Goal: Task Accomplishment & Management: Use online tool/utility

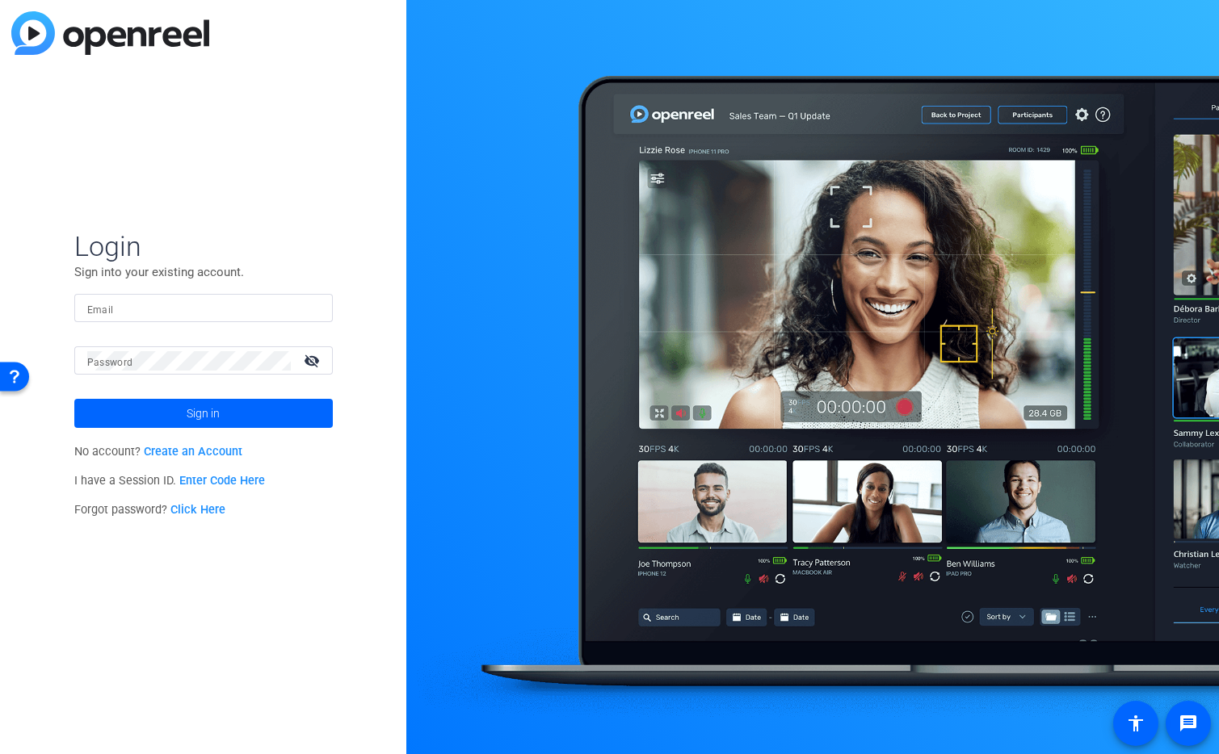
click at [230, 313] on input "Email" at bounding box center [203, 308] width 233 height 19
click at [305, 309] on img at bounding box center [305, 308] width 11 height 19
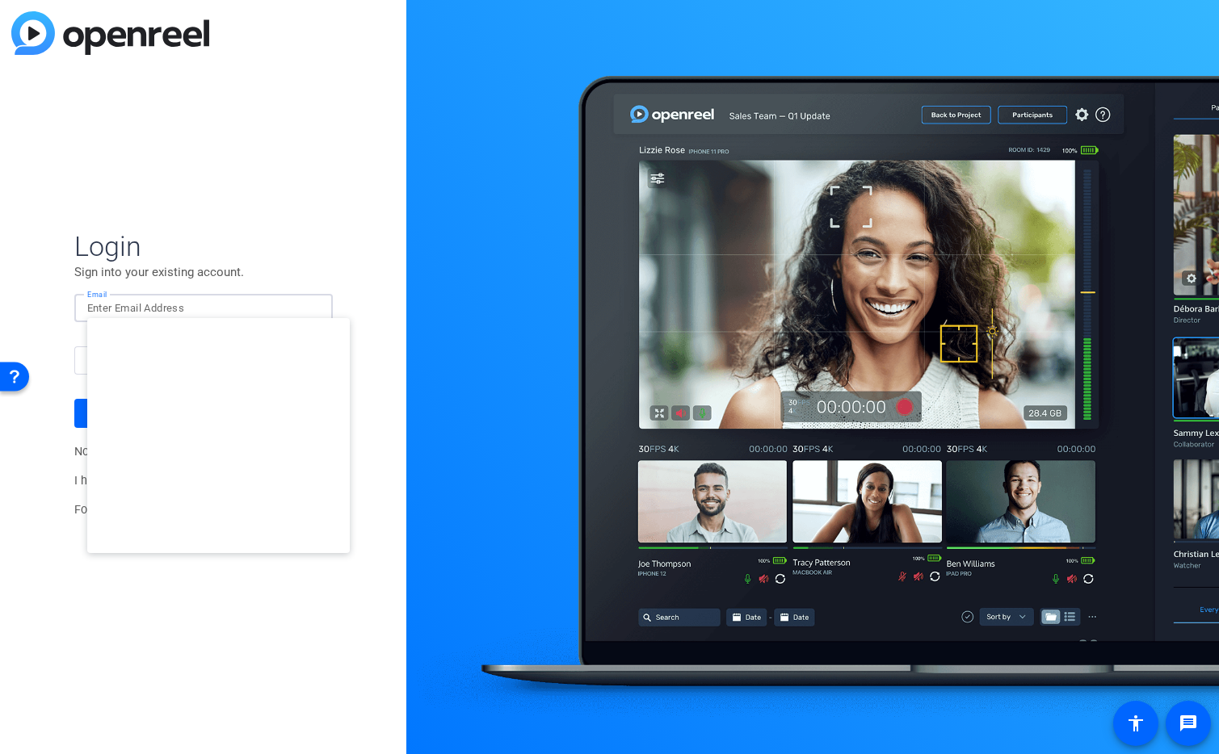
type input "[EMAIL_ADDRESS][DOMAIN_NAME]"
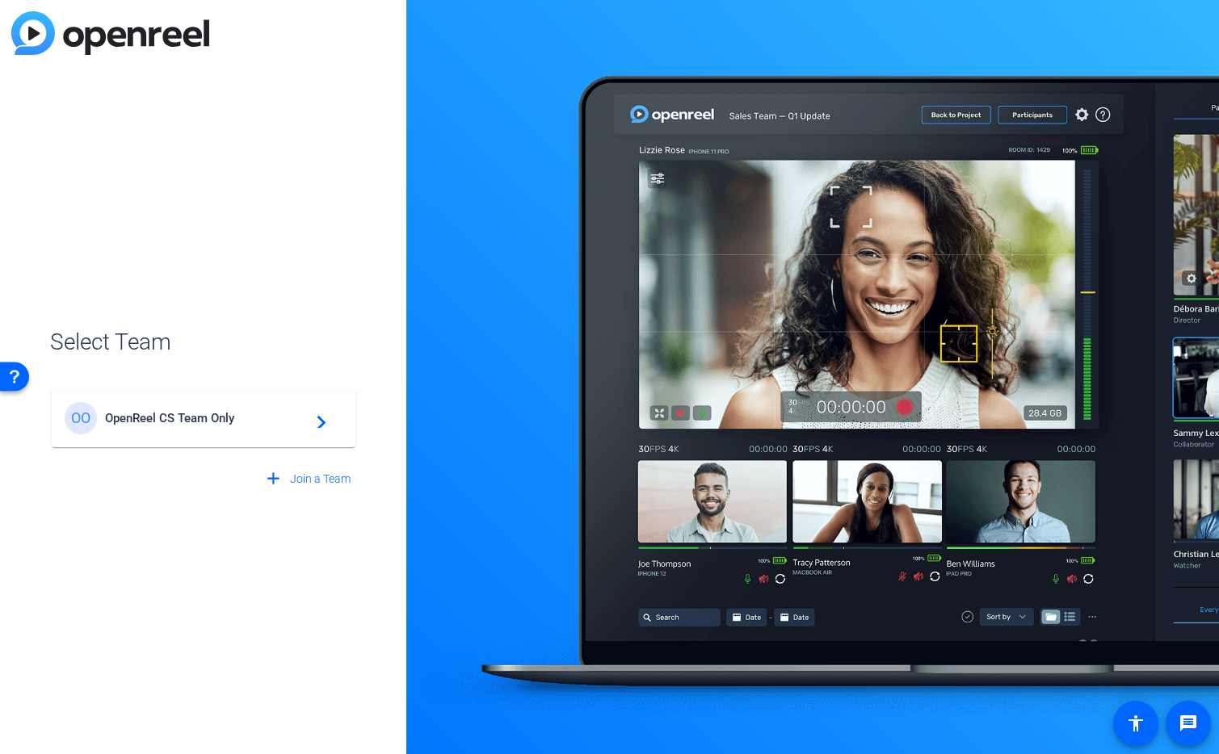
click at [198, 412] on span "OpenReel CS Team Only" at bounding box center [206, 418] width 202 height 15
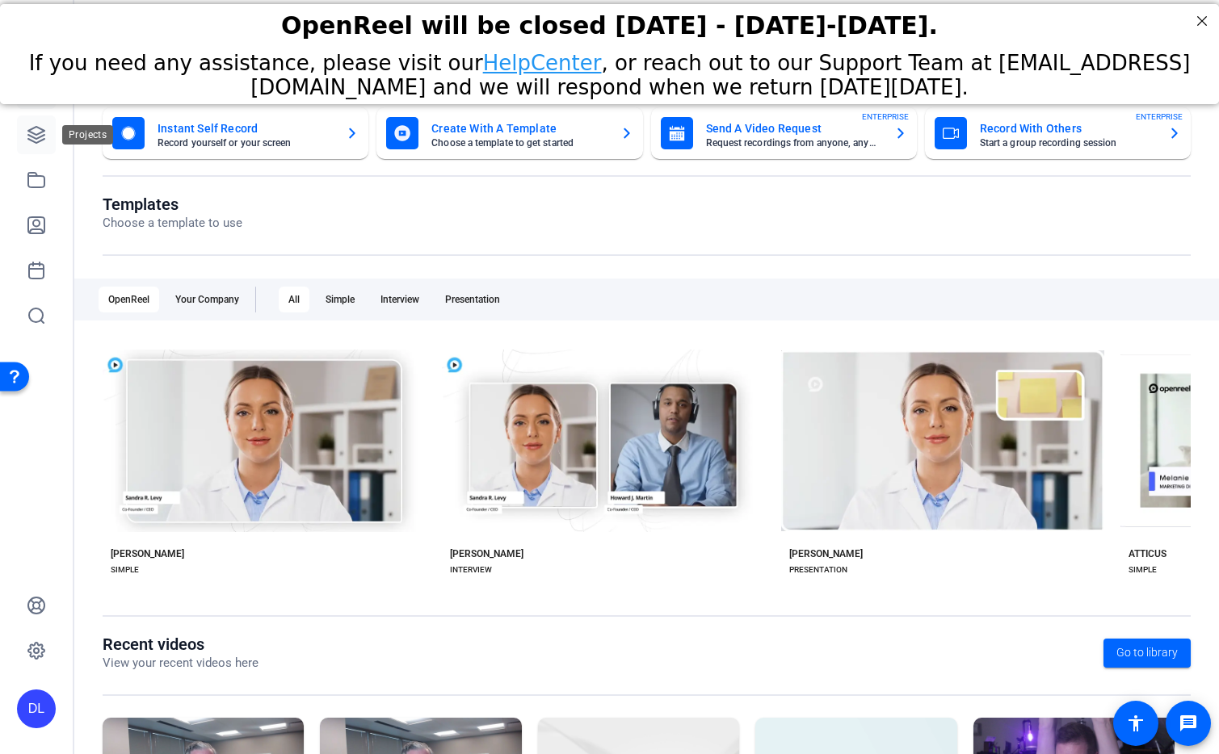
click at [44, 137] on icon at bounding box center [36, 134] width 19 height 19
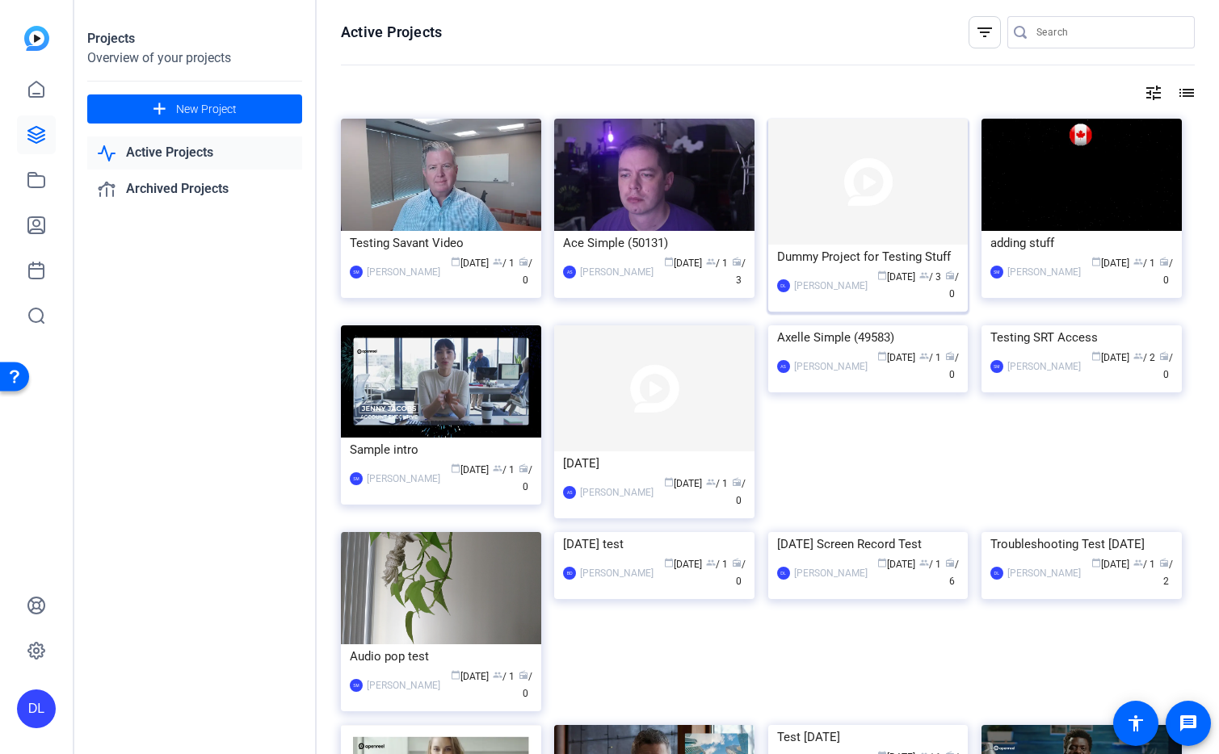
click at [881, 186] on img at bounding box center [868, 182] width 200 height 126
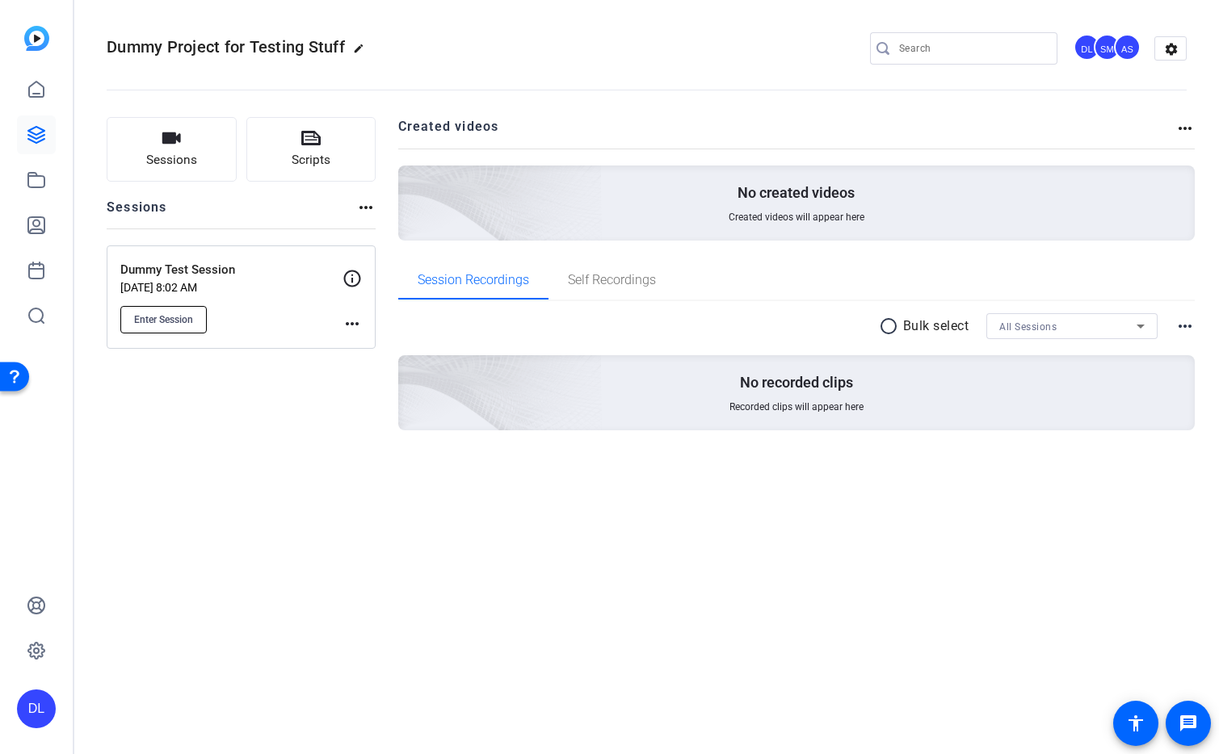
click at [156, 324] on span "Enter Session" at bounding box center [163, 319] width 59 height 13
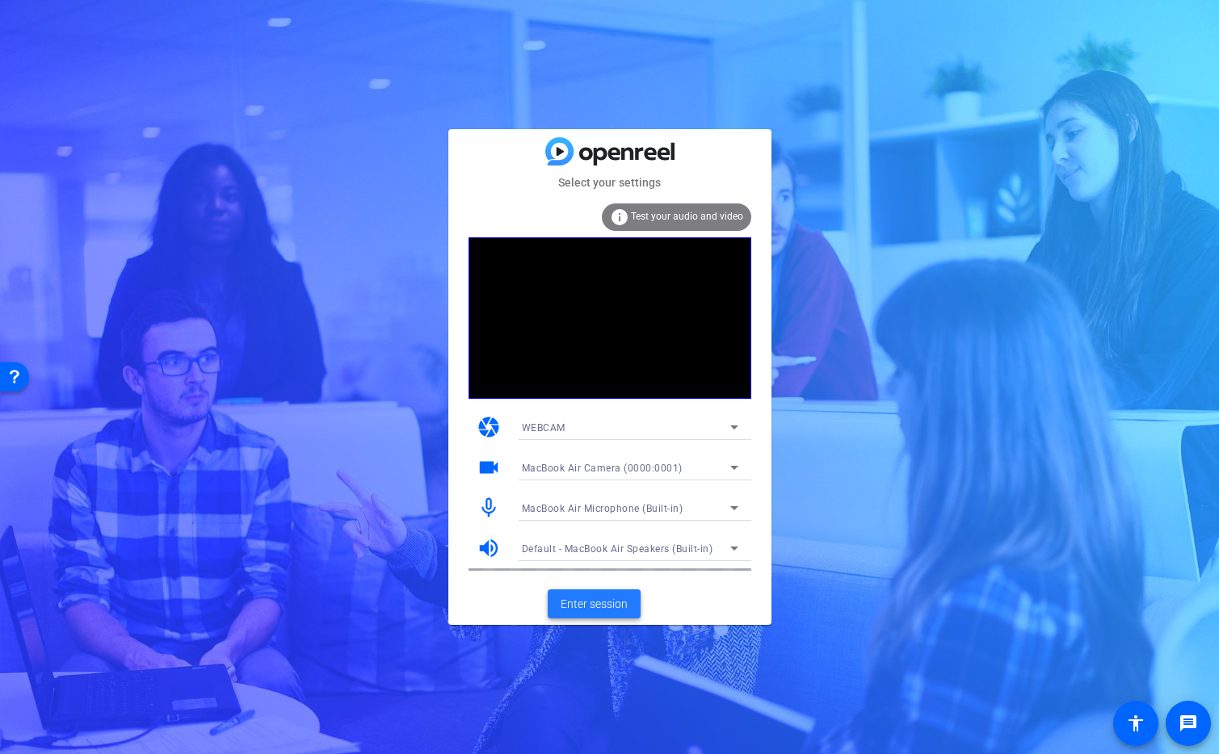
click at [604, 599] on span "Enter session" at bounding box center [594, 604] width 67 height 17
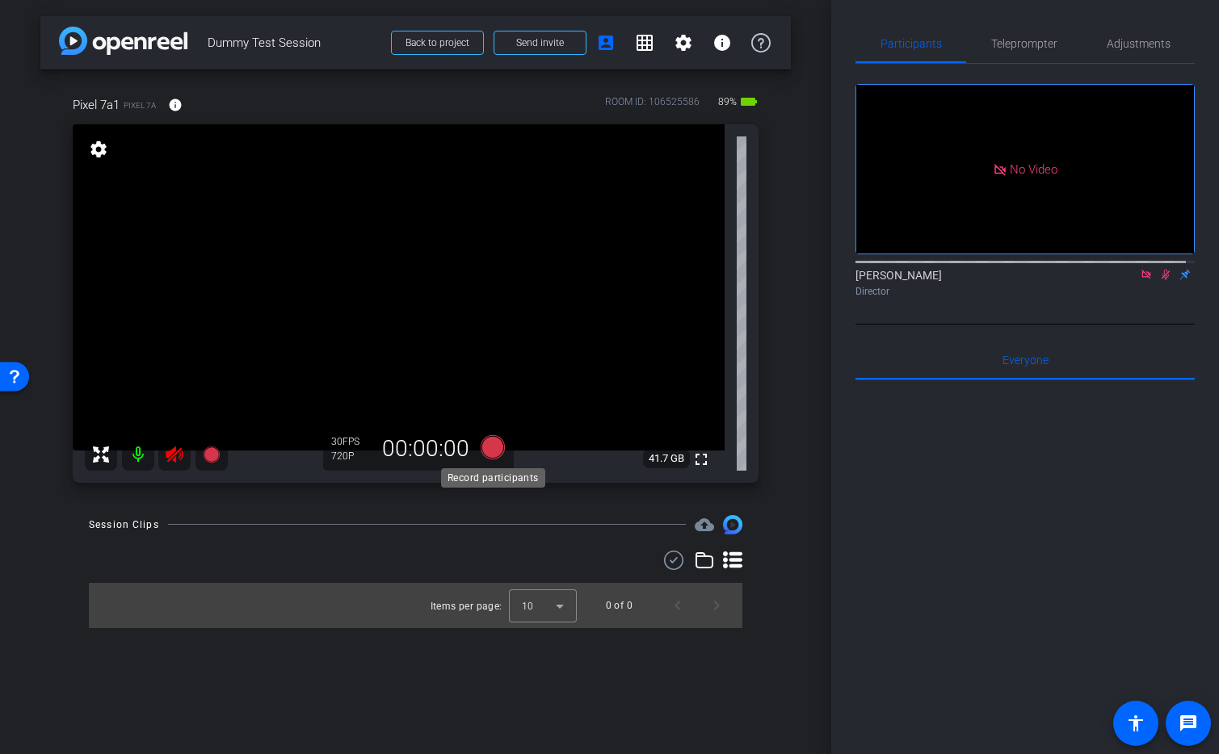
click at [493, 458] on icon at bounding box center [492, 447] width 24 height 24
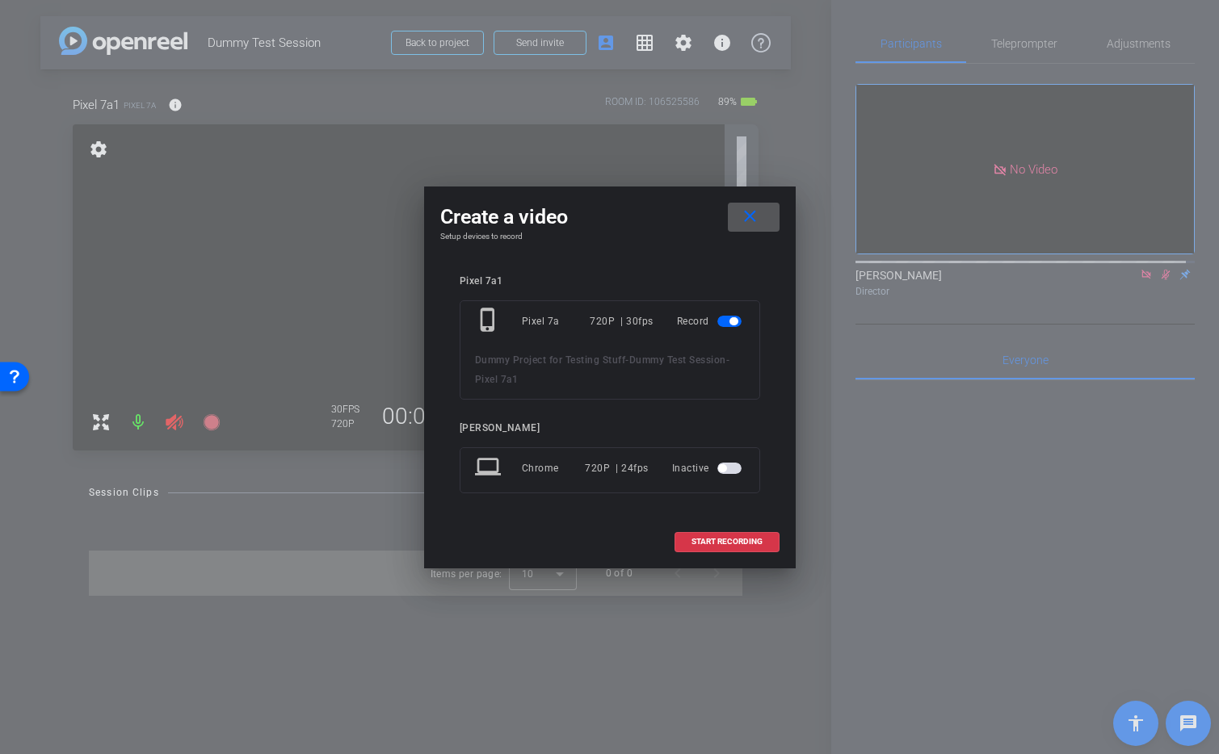
click at [752, 219] on mat-icon "close" at bounding box center [750, 217] width 20 height 20
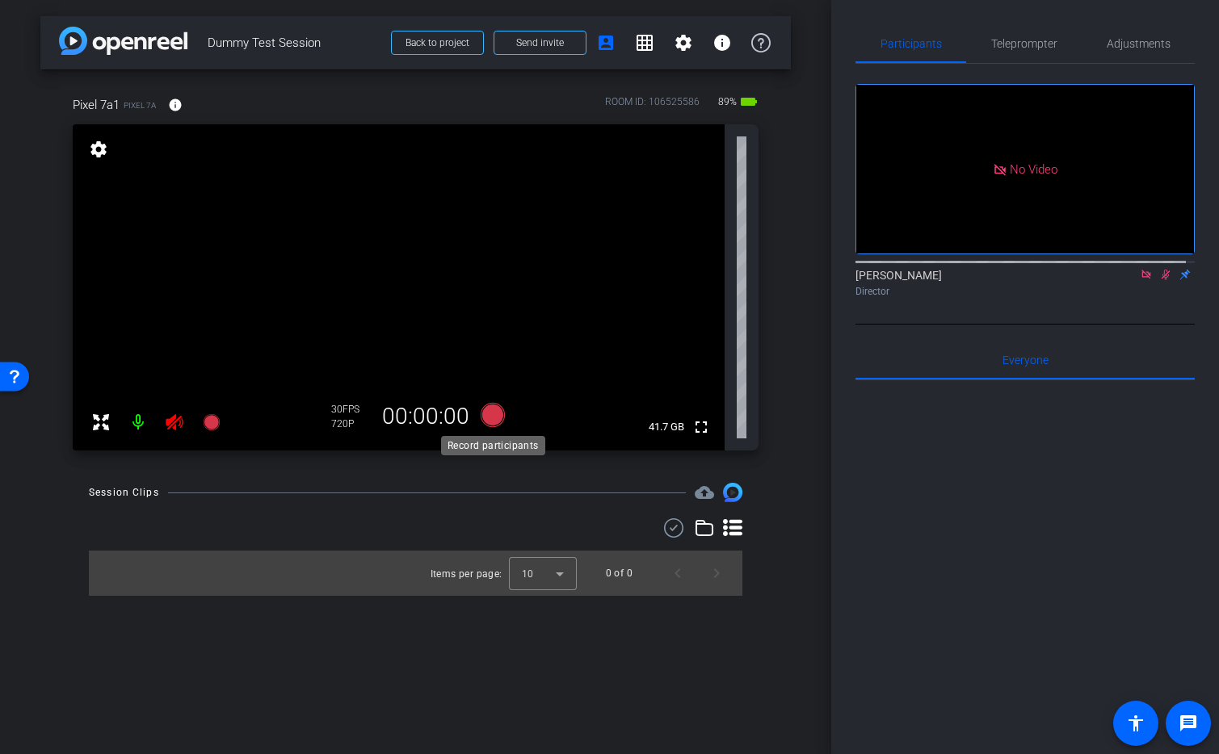
click at [495, 414] on icon at bounding box center [492, 415] width 24 height 24
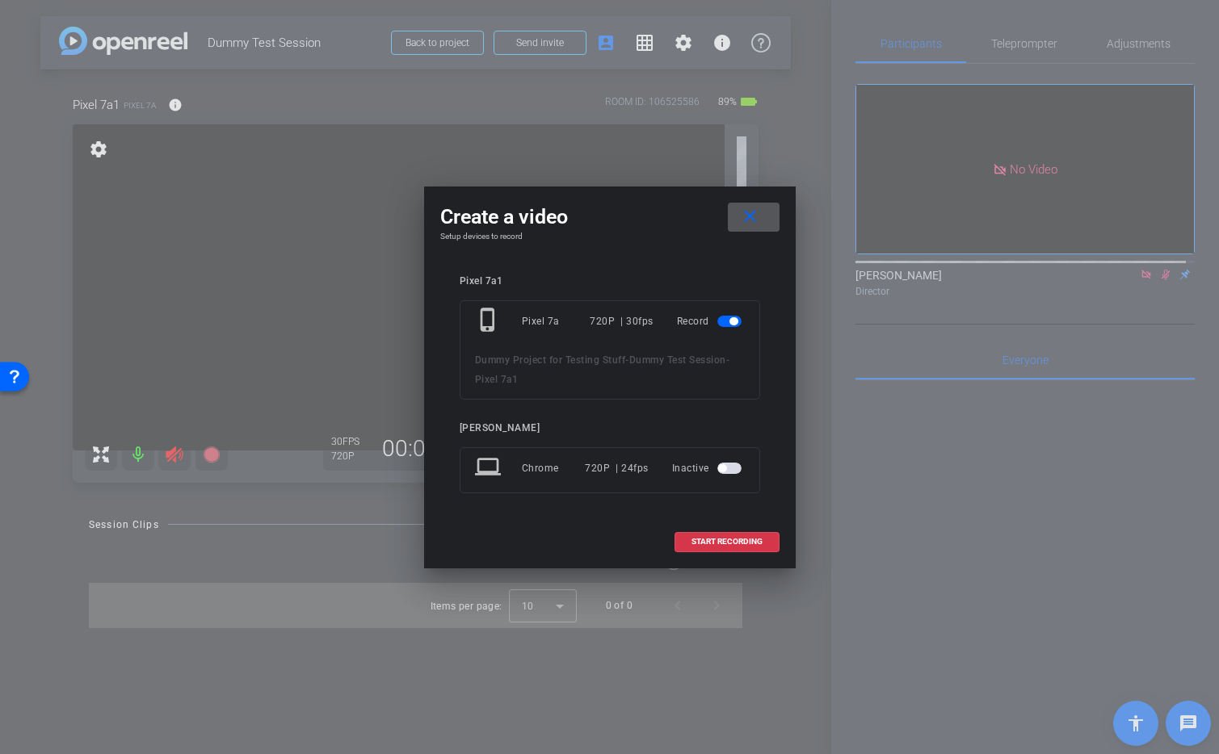
click at [591, 108] on div at bounding box center [609, 377] width 1219 height 754
